Goal: Task Accomplishment & Management: Use online tool/utility

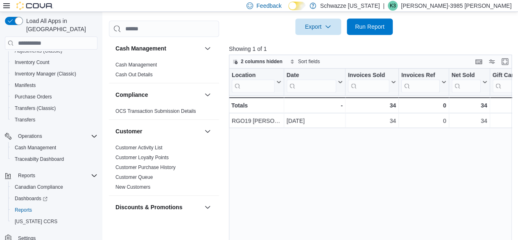
scroll to position [608, 0]
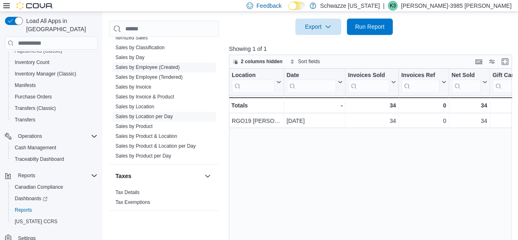
click at [168, 66] on link "Sales by Employee (Created)" at bounding box center [148, 67] width 64 height 6
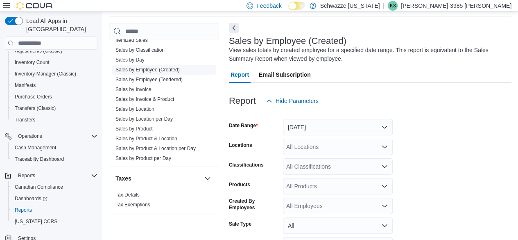
scroll to position [27, 0]
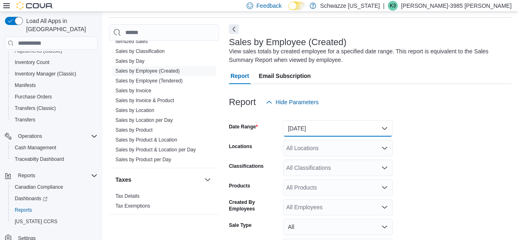
click at [329, 128] on button "[DATE]" at bounding box center [338, 128] width 110 height 16
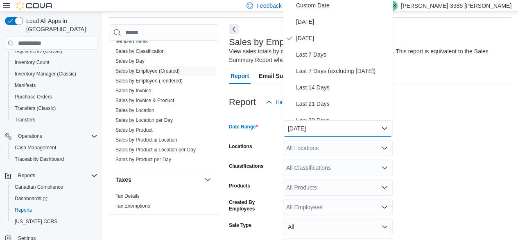
scroll to position [25, 0]
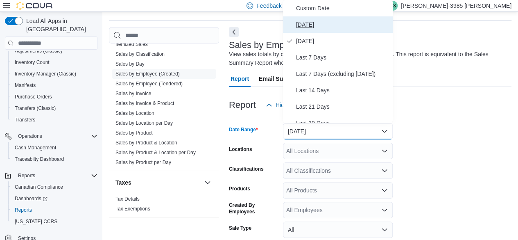
click at [320, 24] on span "[DATE]" at bounding box center [342, 25] width 93 height 10
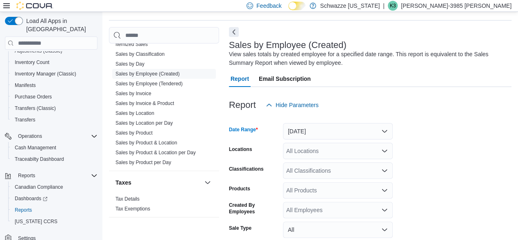
click at [323, 157] on div "All Locations" at bounding box center [338, 151] width 110 height 16
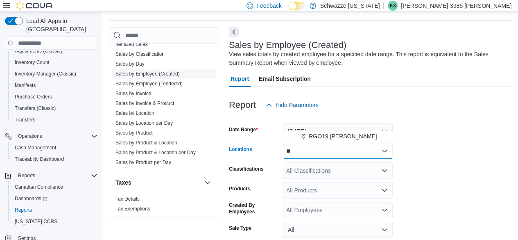
type input "**"
click at [325, 135] on span "RGO19 [PERSON_NAME]" at bounding box center [343, 136] width 68 height 8
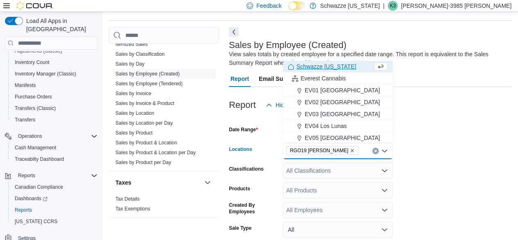
click at [449, 98] on div "Report Hide Parameters" at bounding box center [370, 105] width 283 height 16
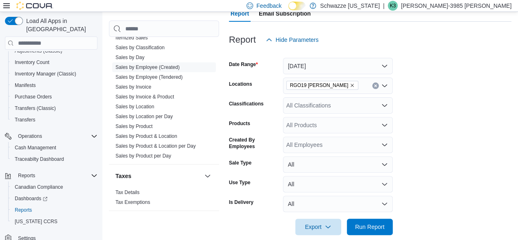
scroll to position [101, 0]
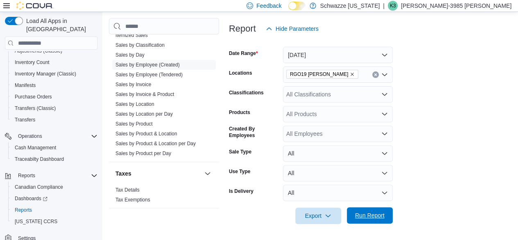
click at [366, 213] on span "Run Report" at bounding box center [370, 215] width 30 height 8
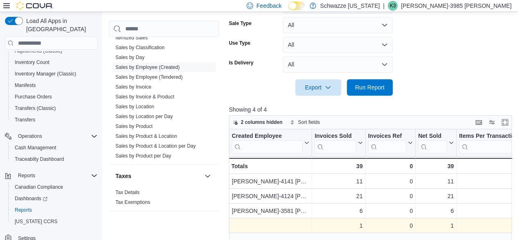
scroll to position [228, 0]
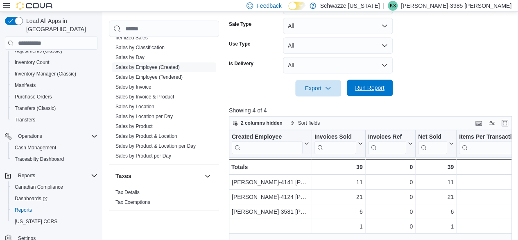
click at [367, 89] on span "Run Report" at bounding box center [370, 88] width 30 height 8
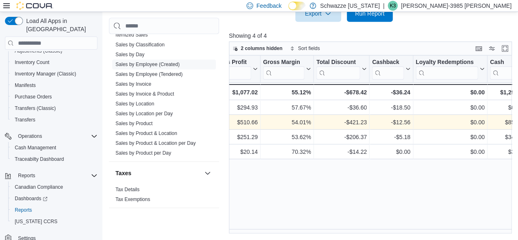
scroll to position [0, 737]
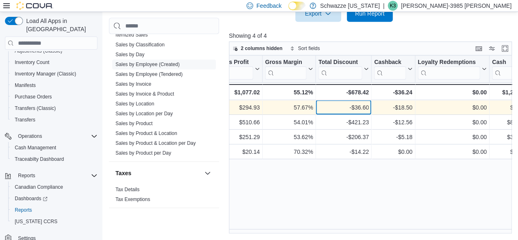
click at [349, 114] on div "-$36.60 - Total Discount, column 16, row 1" at bounding box center [344, 107] width 56 height 15
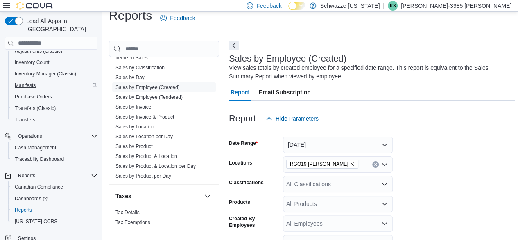
scroll to position [75, 0]
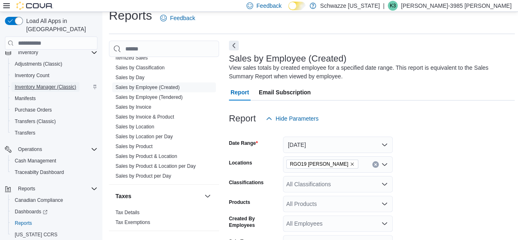
click at [33, 84] on span "Inventory Manager (Classic)" at bounding box center [45, 87] width 61 height 7
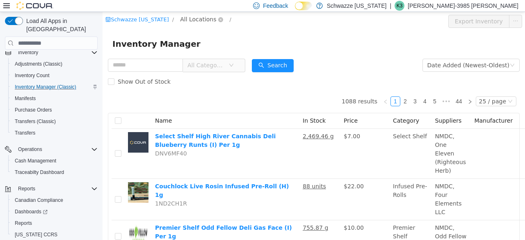
click at [199, 20] on span "All Locations" at bounding box center [198, 19] width 36 height 9
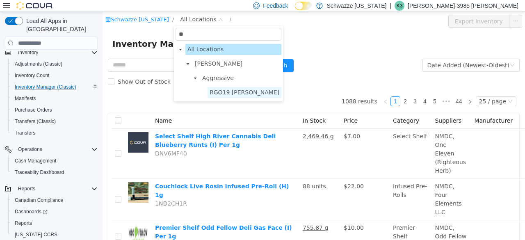
type input "**"
click at [212, 92] on span "RGO19 [PERSON_NAME]" at bounding box center [244, 92] width 70 height 7
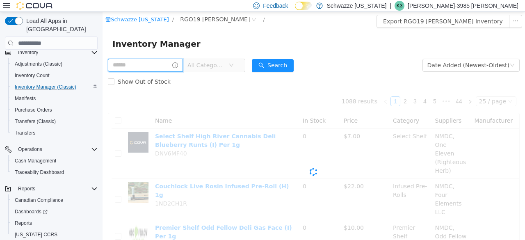
click at [136, 63] on input "text" at bounding box center [145, 65] width 75 height 13
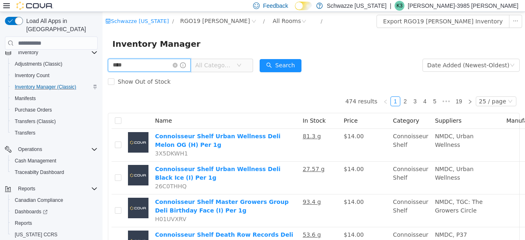
type input "****"
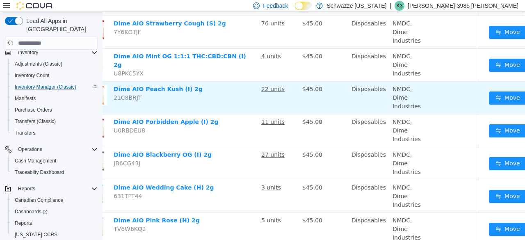
scroll to position [113, 58]
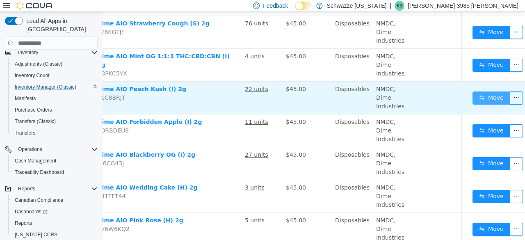
click at [475, 92] on button "Move" at bounding box center [491, 97] width 38 height 13
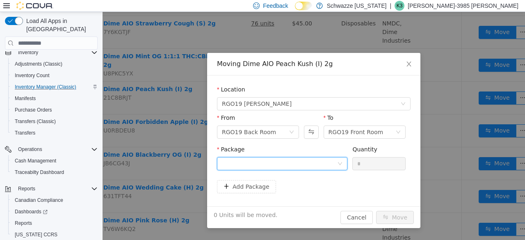
click at [292, 163] on div at bounding box center [279, 163] width 115 height 12
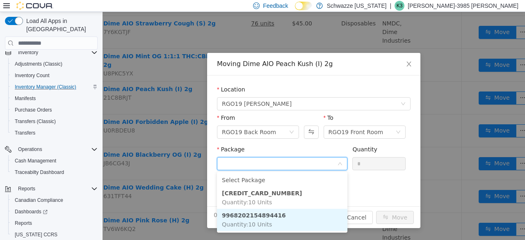
drag, startPoint x: 282, startPoint y: 214, endPoint x: 257, endPoint y: 222, distance: 26.4
click at [257, 222] on span "Quantity : 10 Units" at bounding box center [247, 224] width 50 height 7
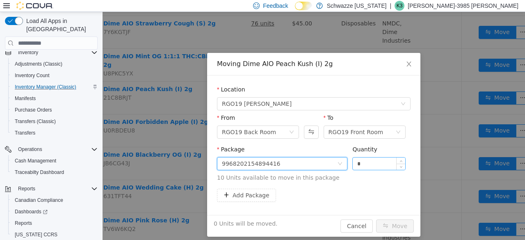
click at [352, 165] on input "*" at bounding box center [378, 163] width 52 height 12
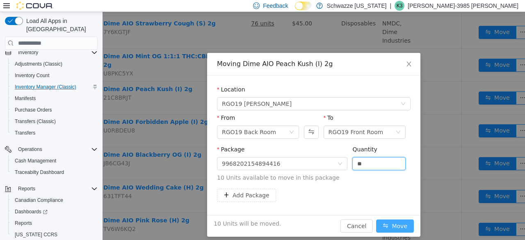
type input "**"
click at [386, 223] on button "Move" at bounding box center [395, 225] width 38 height 13
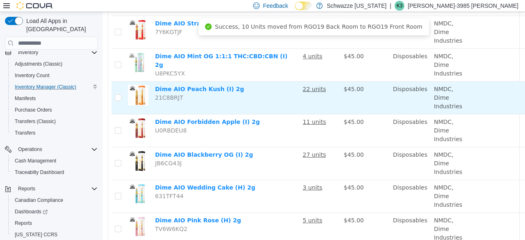
scroll to position [113, 58]
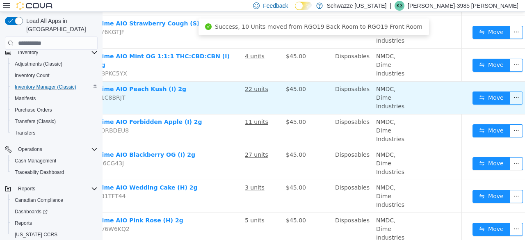
click at [509, 95] on button "button" at bounding box center [515, 97] width 13 height 13
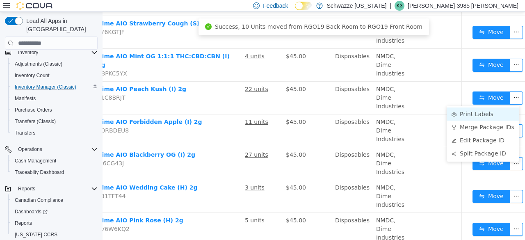
click at [470, 116] on li "Print Labels" at bounding box center [482, 113] width 73 height 13
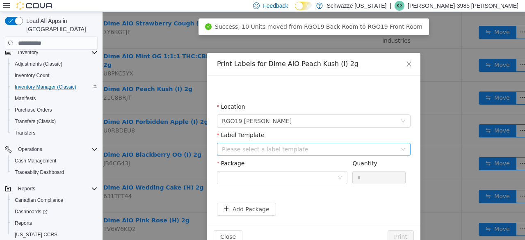
click at [298, 151] on div "Please select a label template" at bounding box center [309, 149] width 175 height 8
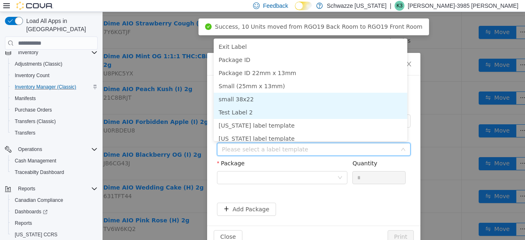
scroll to position [4, 0]
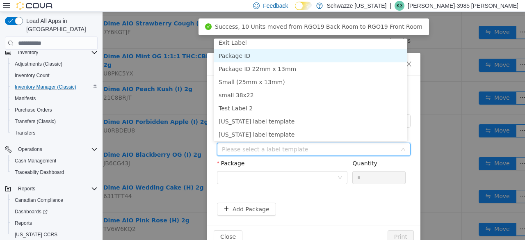
click at [313, 51] on li "Package ID" at bounding box center [310, 55] width 193 height 13
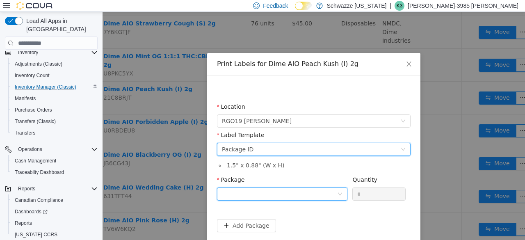
click at [249, 192] on div at bounding box center [279, 194] width 115 height 12
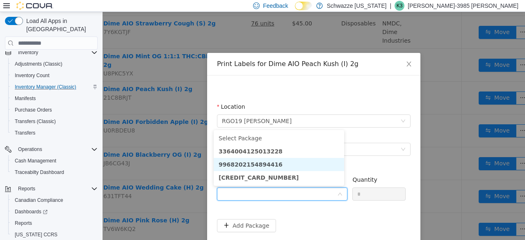
click at [266, 166] on strong "9968202154894416" at bounding box center [250, 164] width 64 height 7
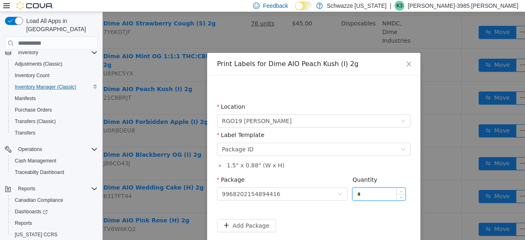
click at [354, 194] on input "*" at bounding box center [378, 194] width 52 height 12
click at [366, 195] on input "*" at bounding box center [378, 194] width 52 height 12
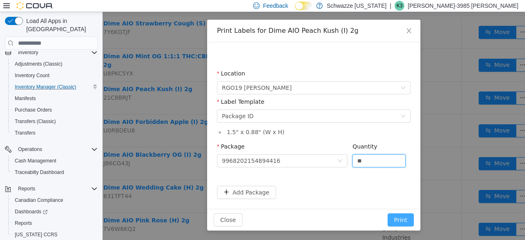
type input "**"
click at [388, 218] on button "Print" at bounding box center [400, 219] width 26 height 13
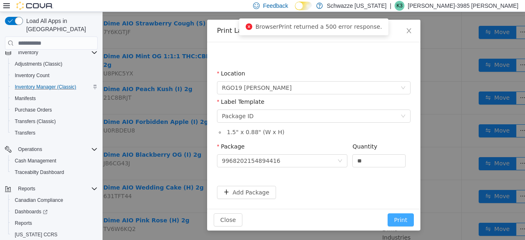
click at [388, 218] on button "Print" at bounding box center [400, 219] width 26 height 13
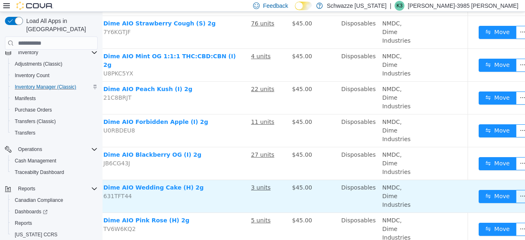
drag, startPoint x: 388, startPoint y: 218, endPoint x: 320, endPoint y: 185, distance: 75.5
click at [320, 185] on td "$45.00" at bounding box center [313, 196] width 49 height 33
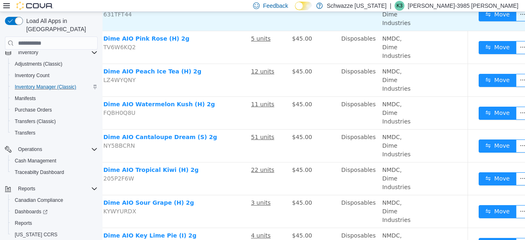
scroll to position [295, 52]
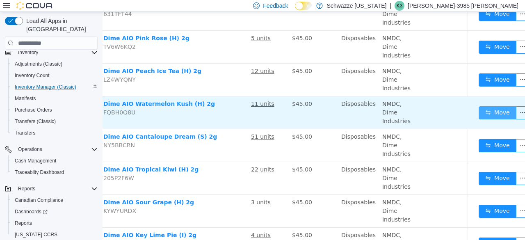
click at [478, 110] on button "Move" at bounding box center [497, 112] width 38 height 13
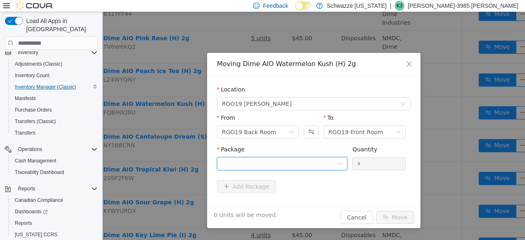
click at [336, 163] on div at bounding box center [279, 163] width 115 height 12
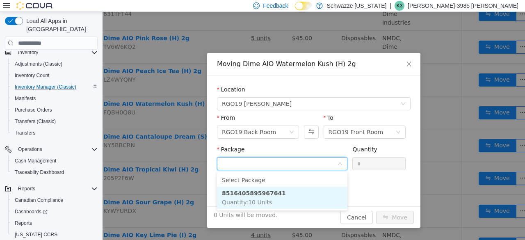
click at [296, 200] on li "8516405895967641 Quantity : 10 Units" at bounding box center [282, 197] width 130 height 22
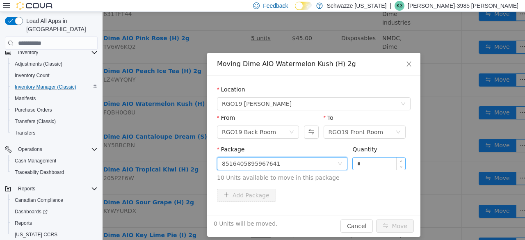
click at [352, 163] on input "*" at bounding box center [378, 163] width 52 height 12
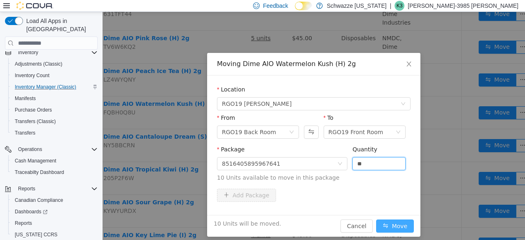
type input "**"
click at [400, 223] on button "Move" at bounding box center [395, 225] width 38 height 13
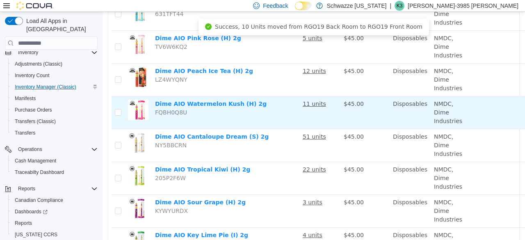
scroll to position [295, 58]
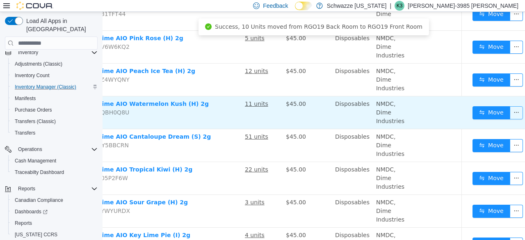
click at [509, 109] on button "button" at bounding box center [515, 112] width 13 height 13
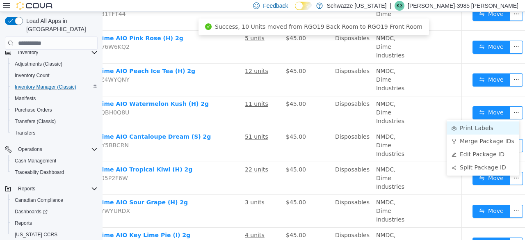
click at [473, 123] on li "Print Labels" at bounding box center [482, 127] width 73 height 13
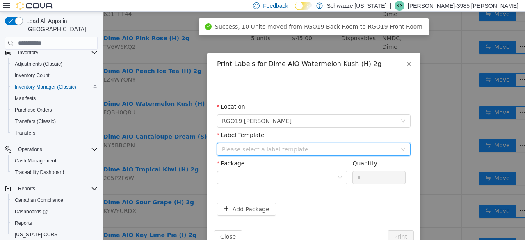
click at [328, 154] on div "Please select a label template" at bounding box center [311, 149] width 178 height 12
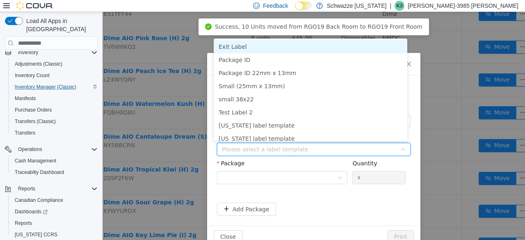
scroll to position [2, 0]
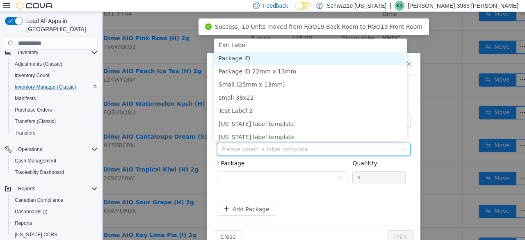
click at [304, 55] on li "Package ID" at bounding box center [310, 58] width 193 height 13
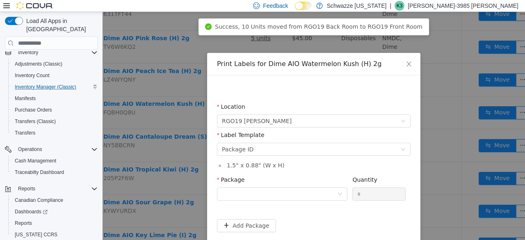
click at [268, 184] on div "Package" at bounding box center [282, 181] width 130 height 12
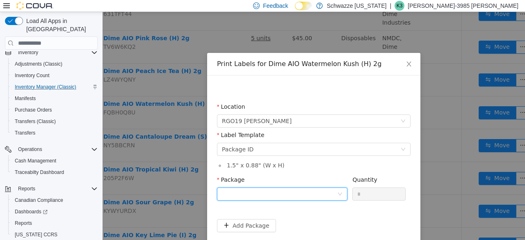
click at [265, 198] on div at bounding box center [279, 194] width 115 height 12
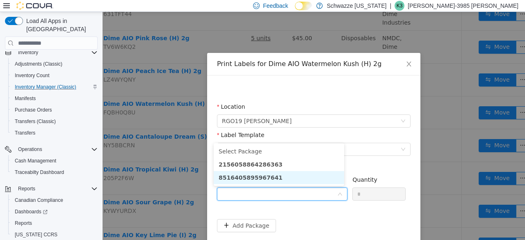
click at [274, 172] on li "8516405895967641" at bounding box center [279, 177] width 130 height 13
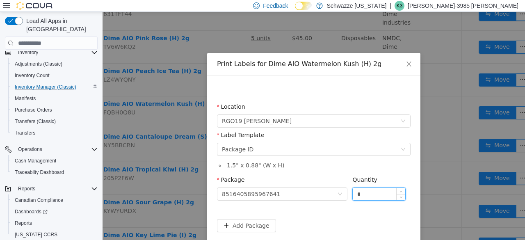
click at [369, 195] on input "*" at bounding box center [378, 194] width 52 height 12
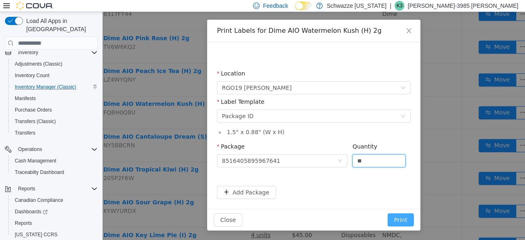
type input "**"
click at [397, 221] on button "Print" at bounding box center [400, 219] width 26 height 13
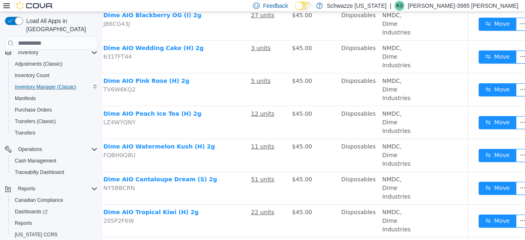
scroll to position [251, 52]
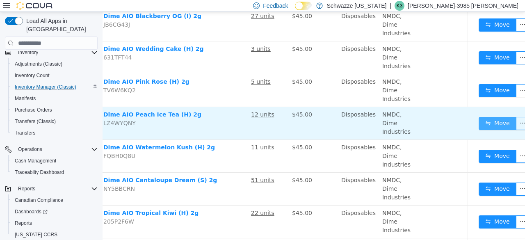
click at [493, 117] on button "Move" at bounding box center [497, 123] width 38 height 13
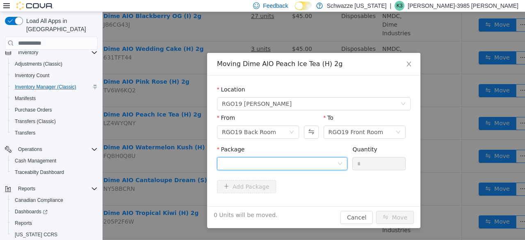
click at [311, 167] on div at bounding box center [279, 163] width 115 height 12
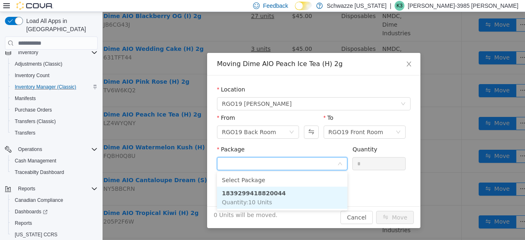
click at [289, 203] on li "1839299418820044 Quantity : 10 Units" at bounding box center [282, 197] width 130 height 22
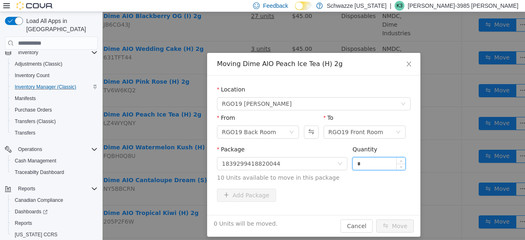
click at [353, 161] on input "*" at bounding box center [378, 163] width 52 height 12
type input "**"
click at [329, 209] on div "Location RGO19 [PERSON_NAME] From RGO19 Back Room To RGO19 Front Room Package 1…" at bounding box center [313, 144] width 213 height 139
click at [398, 228] on button "Move" at bounding box center [395, 225] width 38 height 13
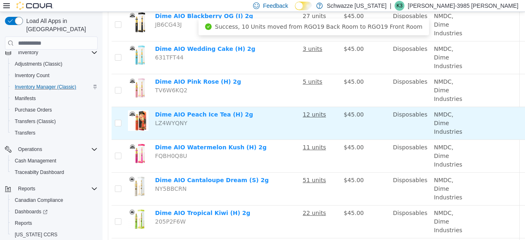
scroll to position [251, 58]
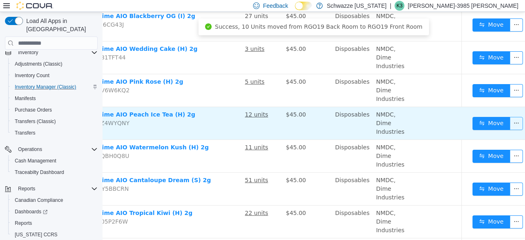
click at [511, 124] on button "button" at bounding box center [515, 123] width 13 height 13
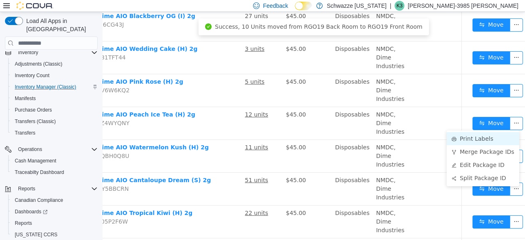
click at [476, 136] on li "Print Labels" at bounding box center [482, 138] width 73 height 13
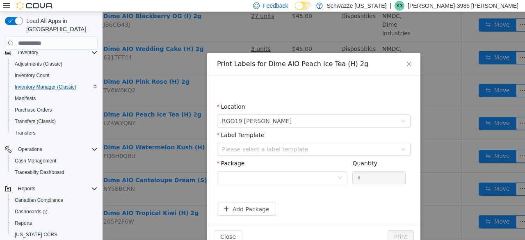
click at [299, 139] on div "Label Template" at bounding box center [313, 137] width 193 height 12
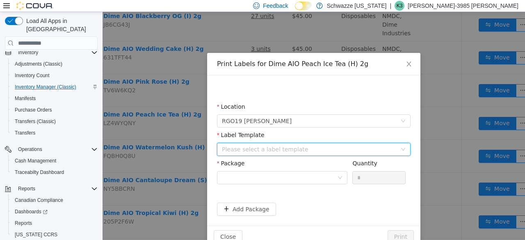
click at [299, 143] on div "Please select a label template" at bounding box center [311, 149] width 178 height 12
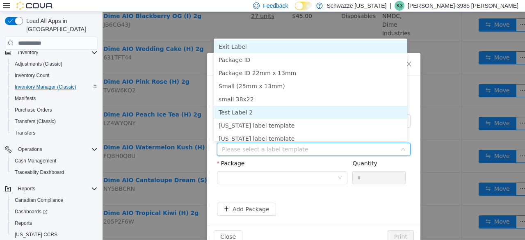
scroll to position [4, 0]
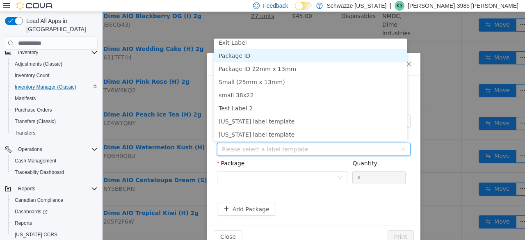
click at [274, 58] on li "Package ID" at bounding box center [310, 55] width 193 height 13
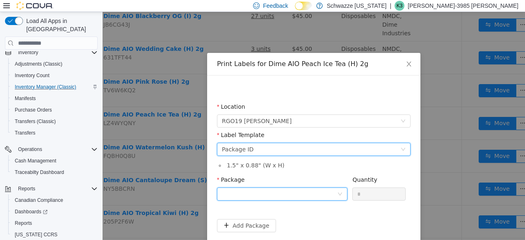
click at [306, 194] on div at bounding box center [279, 194] width 115 height 12
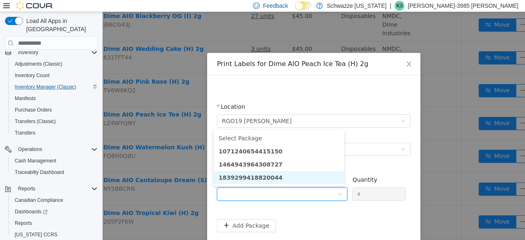
click at [286, 179] on li "1839299418820044" at bounding box center [279, 177] width 130 height 13
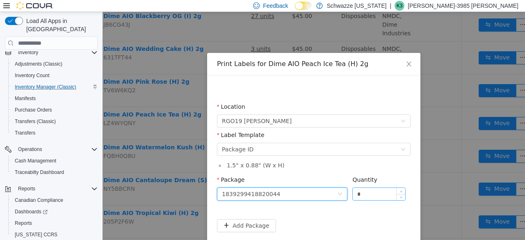
click at [361, 191] on input "*" at bounding box center [378, 194] width 52 height 12
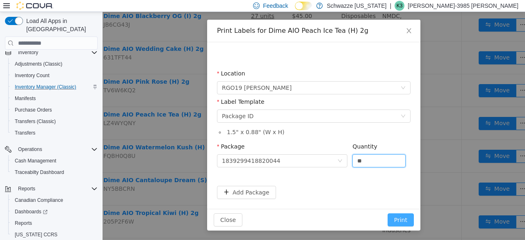
type input "**"
click at [405, 219] on button "Print" at bounding box center [400, 219] width 26 height 13
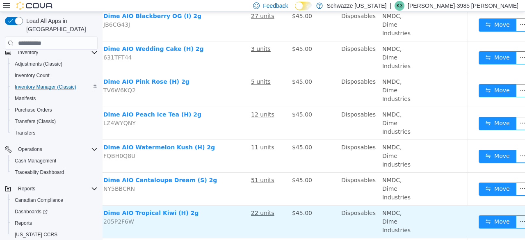
scroll to position [251, 58]
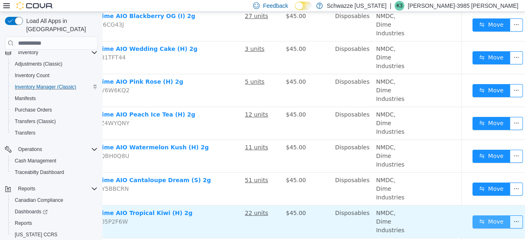
click at [482, 220] on button "Move" at bounding box center [491, 221] width 38 height 13
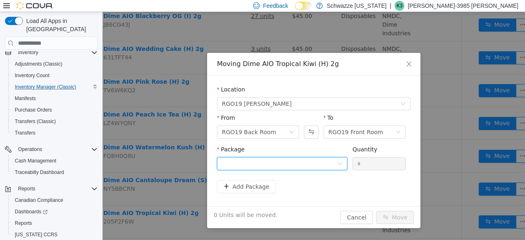
click at [314, 165] on div at bounding box center [279, 163] width 115 height 12
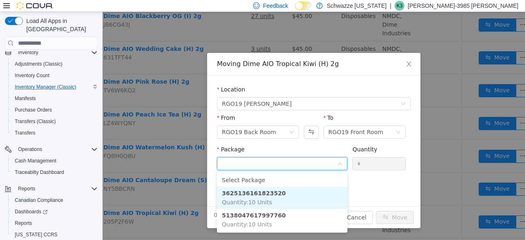
click at [273, 195] on li "3625136161823520 Quantity : 10 Units" at bounding box center [282, 197] width 130 height 22
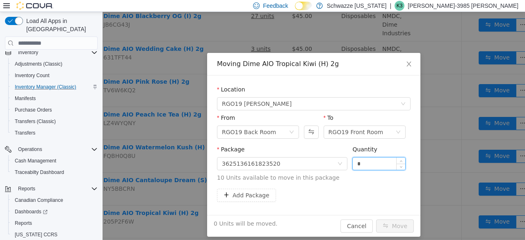
click at [354, 165] on input "*" at bounding box center [378, 163] width 52 height 12
type input "**"
click at [407, 223] on button "Move" at bounding box center [395, 225] width 38 height 13
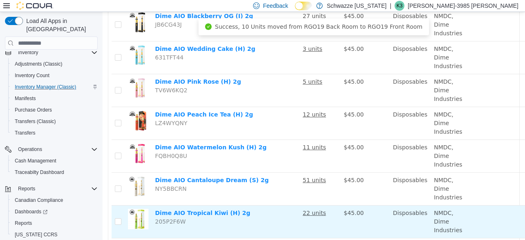
scroll to position [251, 58]
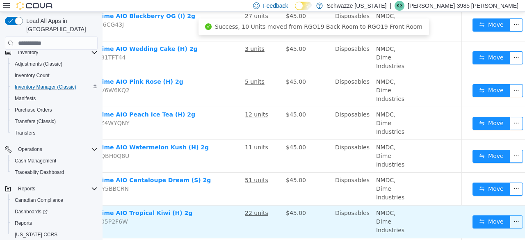
click at [509, 223] on button "button" at bounding box center [515, 221] width 13 height 13
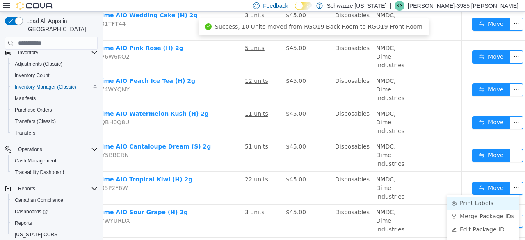
click at [476, 202] on li "Print Labels" at bounding box center [482, 202] width 73 height 13
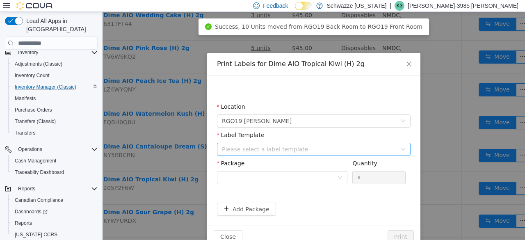
click at [268, 146] on div "Please select a label template" at bounding box center [309, 149] width 175 height 8
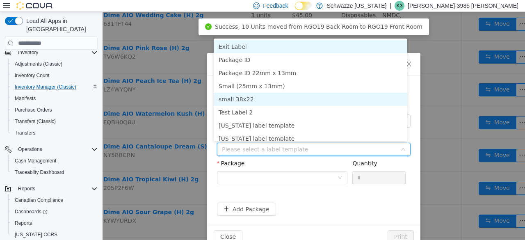
scroll to position [4, 0]
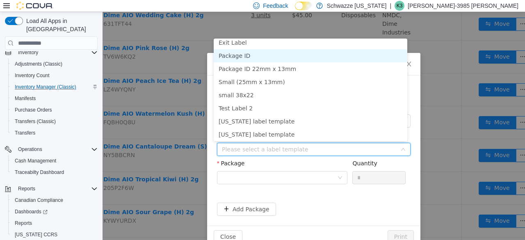
click at [270, 55] on li "Package ID" at bounding box center [310, 55] width 193 height 13
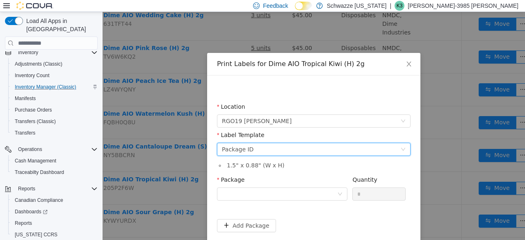
click at [288, 202] on div "Package" at bounding box center [282, 189] width 130 height 28
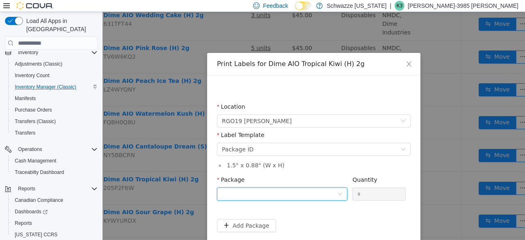
click at [288, 190] on div at bounding box center [279, 194] width 115 height 12
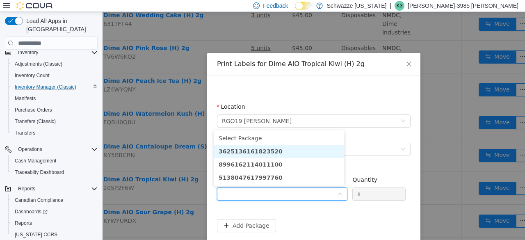
click at [287, 151] on li "3625136161823520" at bounding box center [279, 151] width 130 height 13
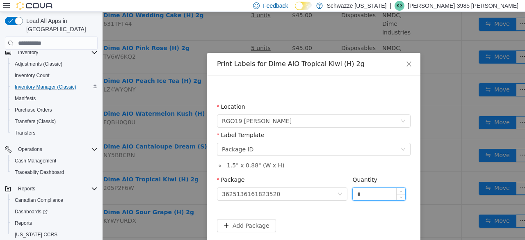
click at [363, 199] on input "*" at bounding box center [378, 194] width 52 height 12
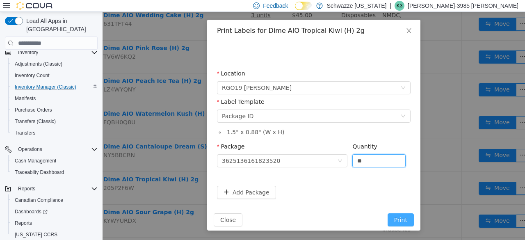
type input "**"
click at [408, 216] on button "Print" at bounding box center [400, 219] width 26 height 13
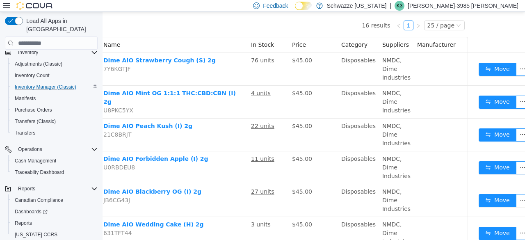
scroll to position [75, 52]
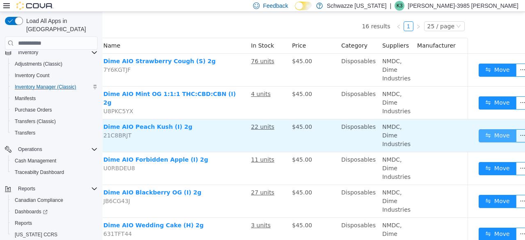
click at [491, 138] on button "Move" at bounding box center [497, 135] width 38 height 13
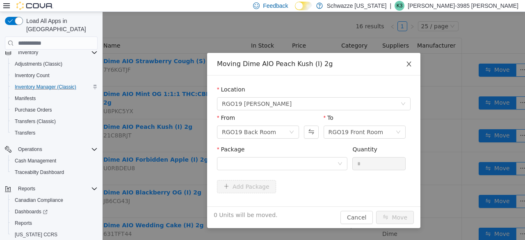
click at [411, 63] on icon "icon: close" at bounding box center [408, 64] width 7 height 7
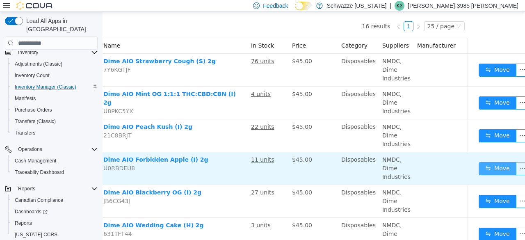
click at [489, 164] on button "Move" at bounding box center [497, 168] width 38 height 13
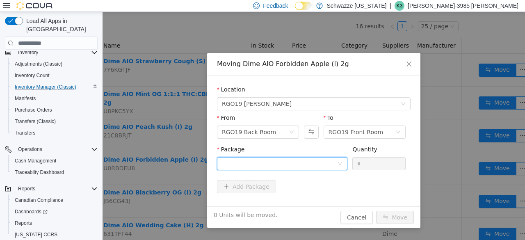
click at [346, 162] on div at bounding box center [282, 163] width 130 height 13
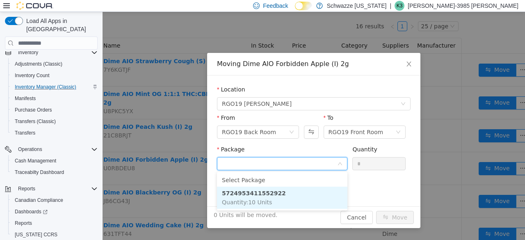
click at [305, 192] on li "5724953411552922 Quantity : 10 Units" at bounding box center [282, 197] width 130 height 22
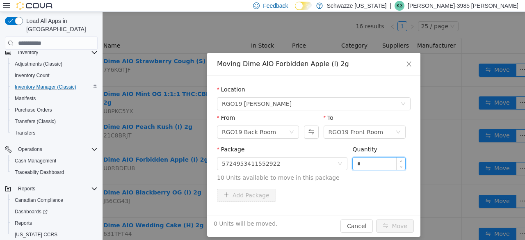
click at [382, 166] on input "*" at bounding box center [378, 163] width 52 height 12
type input "**"
click at [385, 221] on button "Move" at bounding box center [395, 225] width 38 height 13
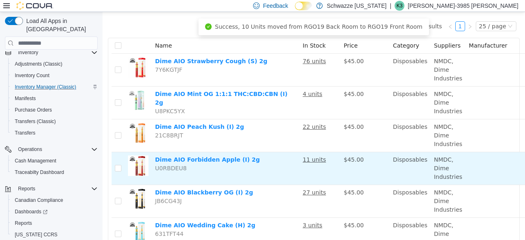
scroll to position [75, 58]
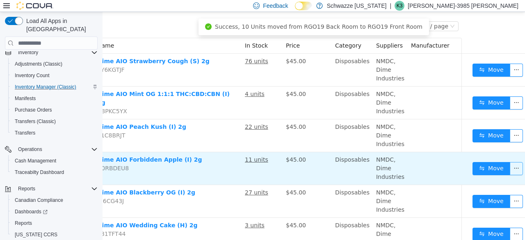
click at [509, 167] on button "button" at bounding box center [515, 168] width 13 height 13
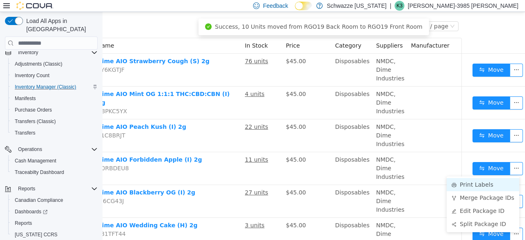
click at [488, 186] on li "Print Labels" at bounding box center [482, 184] width 73 height 13
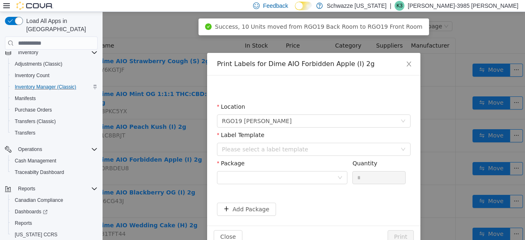
scroll to position [75, 52]
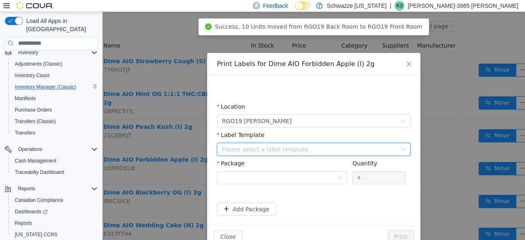
click at [308, 153] on div "Please select a label template" at bounding box center [311, 149] width 178 height 12
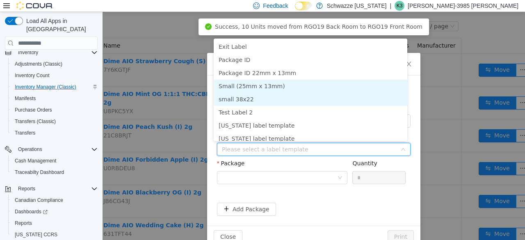
scroll to position [4, 0]
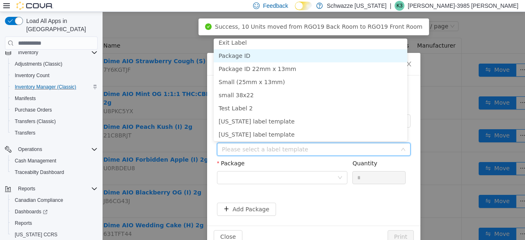
click at [261, 56] on li "Package ID" at bounding box center [310, 55] width 193 height 13
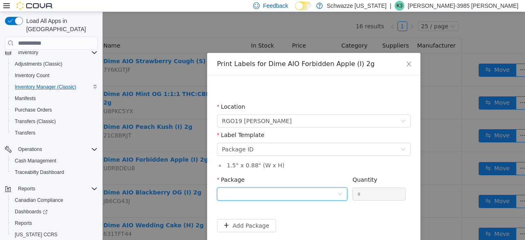
click at [284, 198] on div at bounding box center [279, 194] width 115 height 12
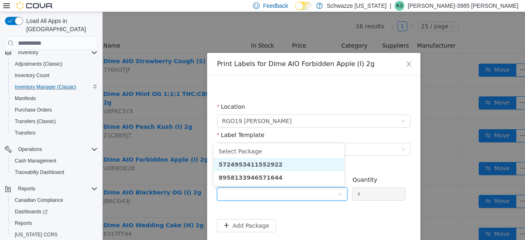
click at [280, 168] on li "5724953411552922" at bounding box center [279, 164] width 130 height 13
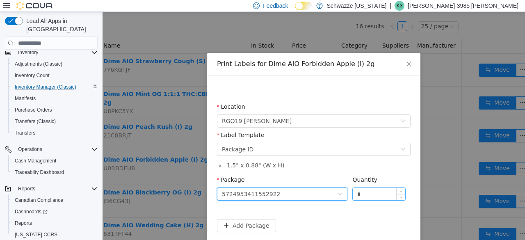
click at [370, 191] on input "*" at bounding box center [378, 194] width 52 height 12
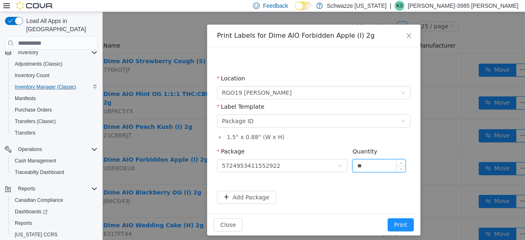
scroll to position [33, 0]
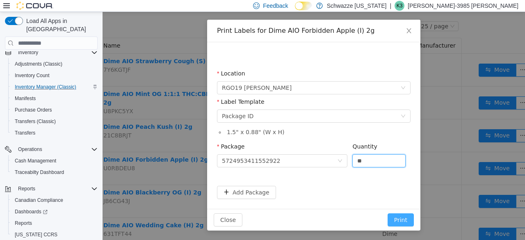
type input "**"
click at [404, 220] on button "Print" at bounding box center [400, 219] width 26 height 13
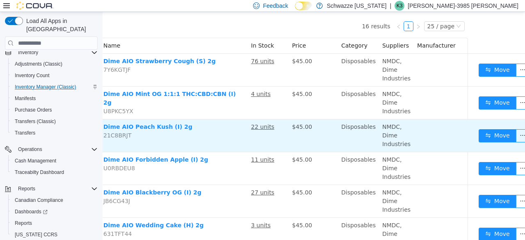
scroll to position [0, 52]
